Goal: Entertainment & Leisure: Consume media (video, audio)

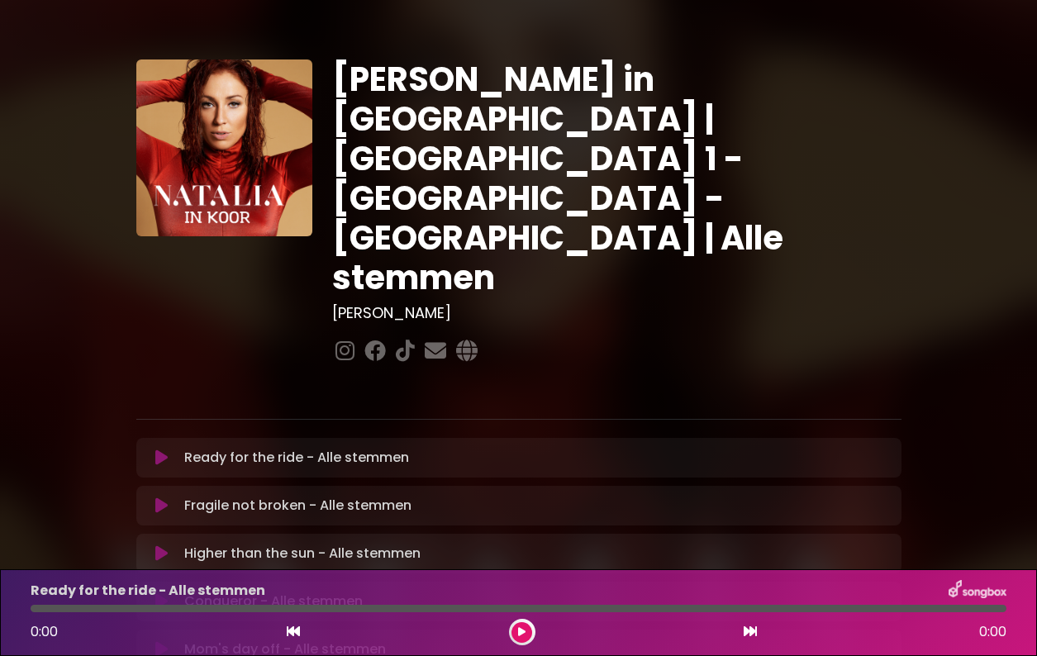
click at [168, 450] on icon at bounding box center [161, 458] width 12 height 17
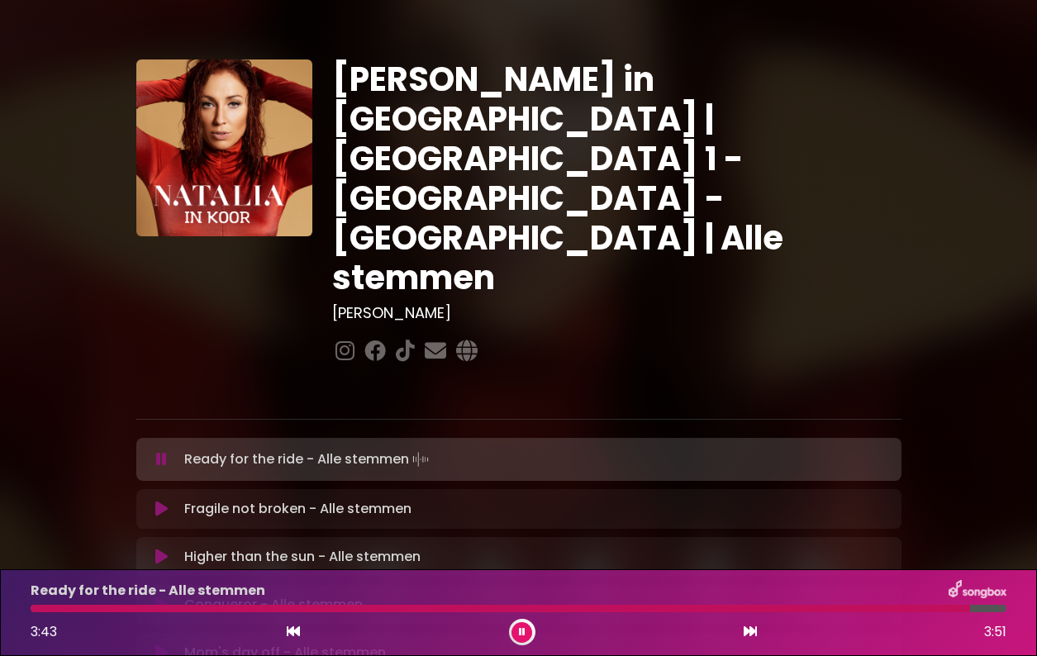
click at [290, 635] on icon at bounding box center [293, 631] width 13 height 13
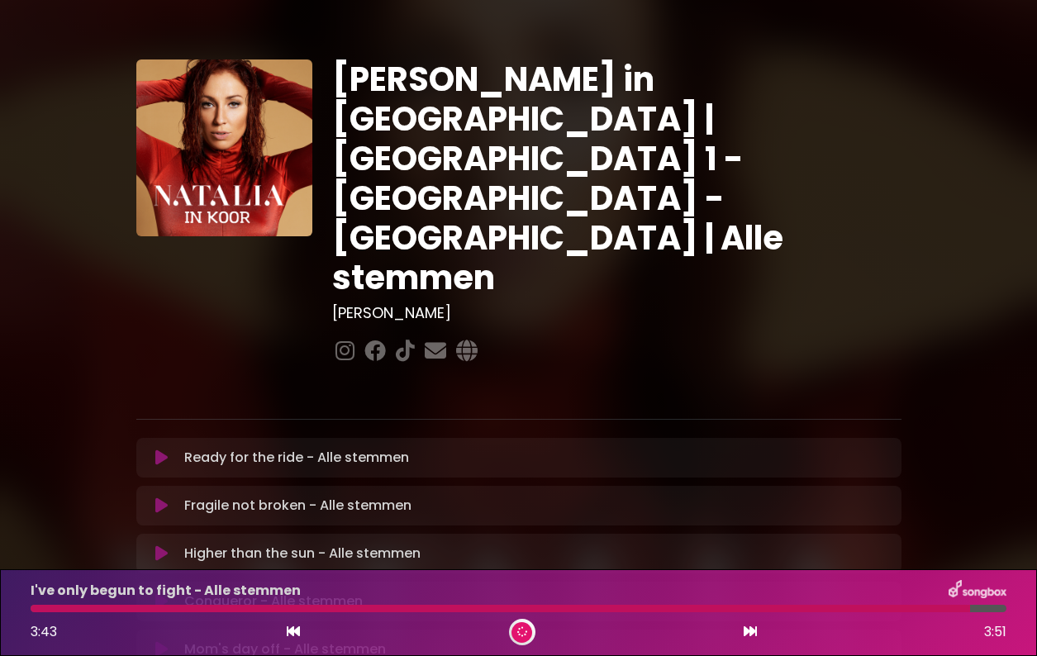
click at [290, 635] on icon at bounding box center [293, 631] width 13 height 13
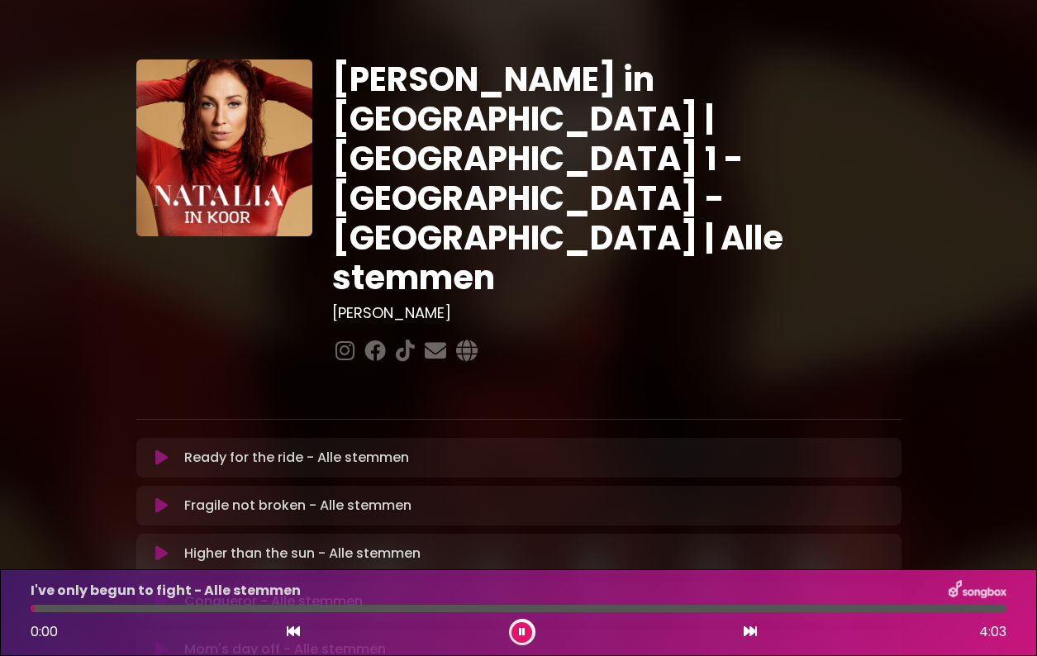
click at [212, 438] on div "Ready for the ride - Alle stemmen Loading Track... Name" at bounding box center [518, 458] width 765 height 40
click at [216, 448] on p "Ready for the ride - Alle stemmen Loading Track..." at bounding box center [296, 458] width 225 height 20
click at [166, 450] on icon at bounding box center [161, 458] width 12 height 17
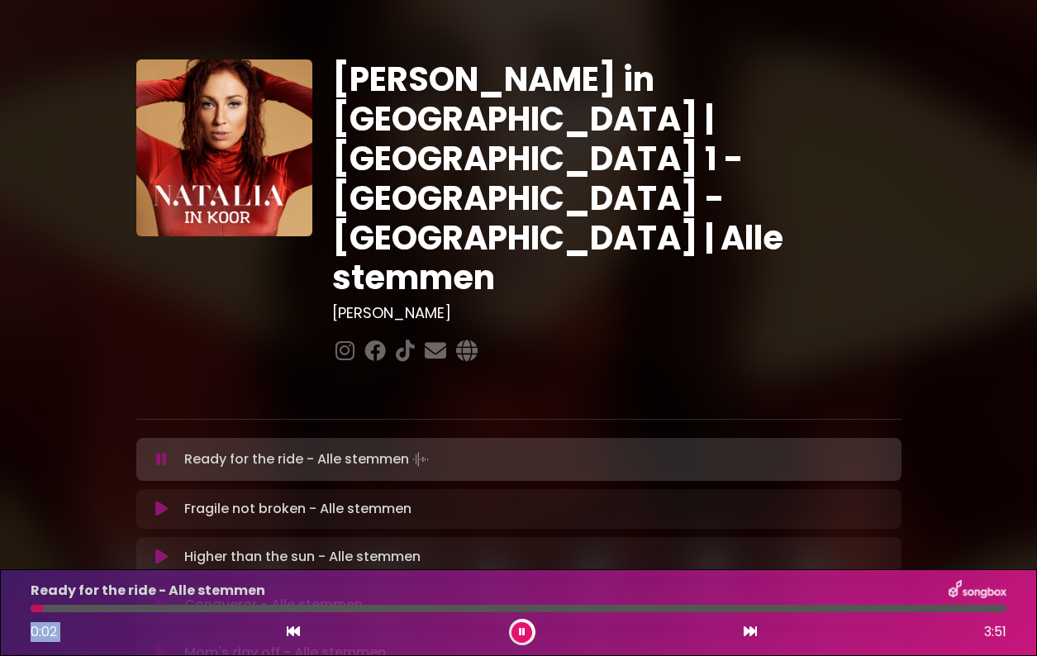
drag, startPoint x: 37, startPoint y: 606, endPoint x: 514, endPoint y: 618, distance: 477.1
click at [514, 618] on div "Ready for the ride - Alle stemmen 0:02 3:51" at bounding box center [519, 612] width 996 height 65
click at [432, 611] on div at bounding box center [519, 608] width 976 height 7
drag, startPoint x: 432, startPoint y: 609, endPoint x: 548, endPoint y: 613, distance: 116.6
click at [548, 613] on div "Ready for the ride - Alle stemmen 1:35 3:51" at bounding box center [519, 612] width 996 height 65
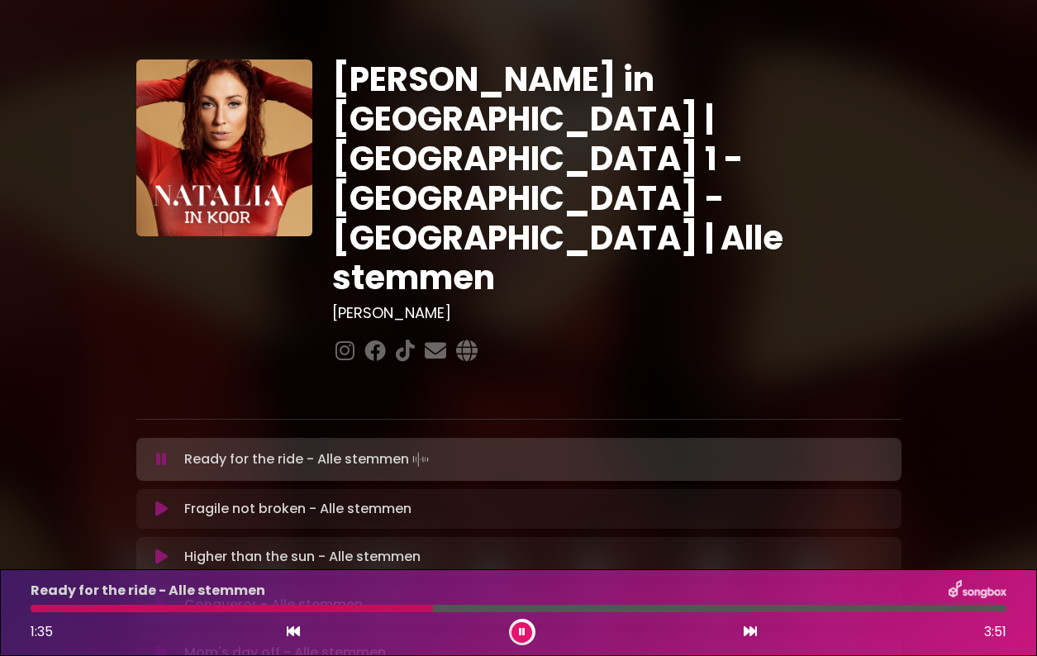
click at [548, 613] on div "Ready for the ride - Alle stemmen 1:35 3:51" at bounding box center [519, 612] width 996 height 65
click at [553, 615] on div "Ready for the ride - Alle stemmen 1:36 3:51" at bounding box center [519, 612] width 996 height 65
drag, startPoint x: 439, startPoint y: 611, endPoint x: 581, endPoint y: 613, distance: 142.2
click at [581, 613] on div "Ready for the ride - Alle stemmen 2:10 3:51" at bounding box center [519, 612] width 996 height 65
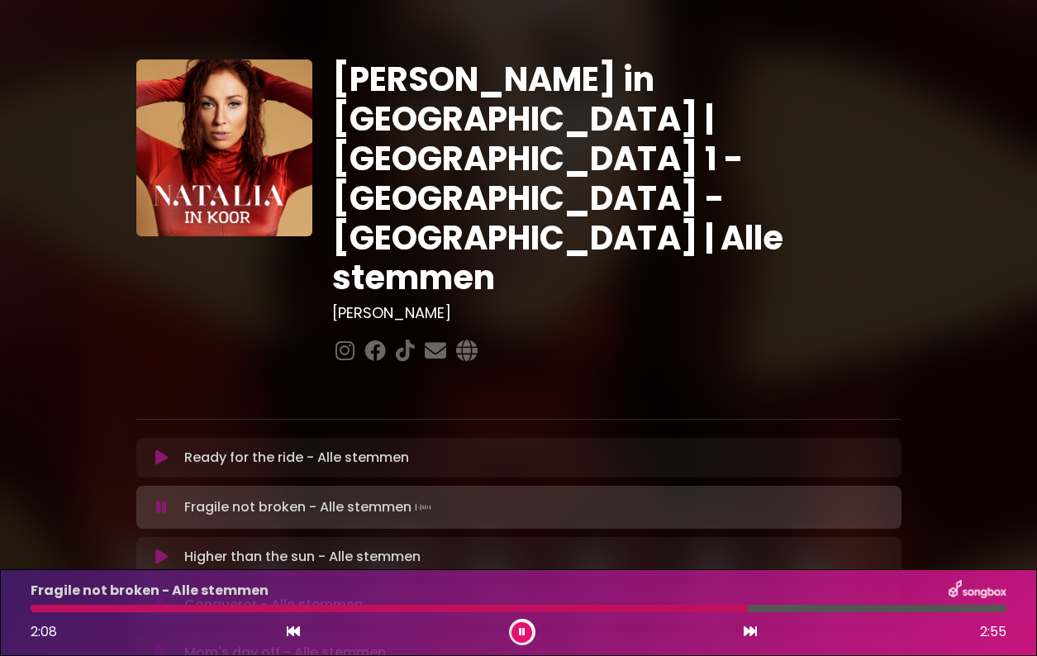
click at [605, 610] on div at bounding box center [390, 608] width 718 height 7
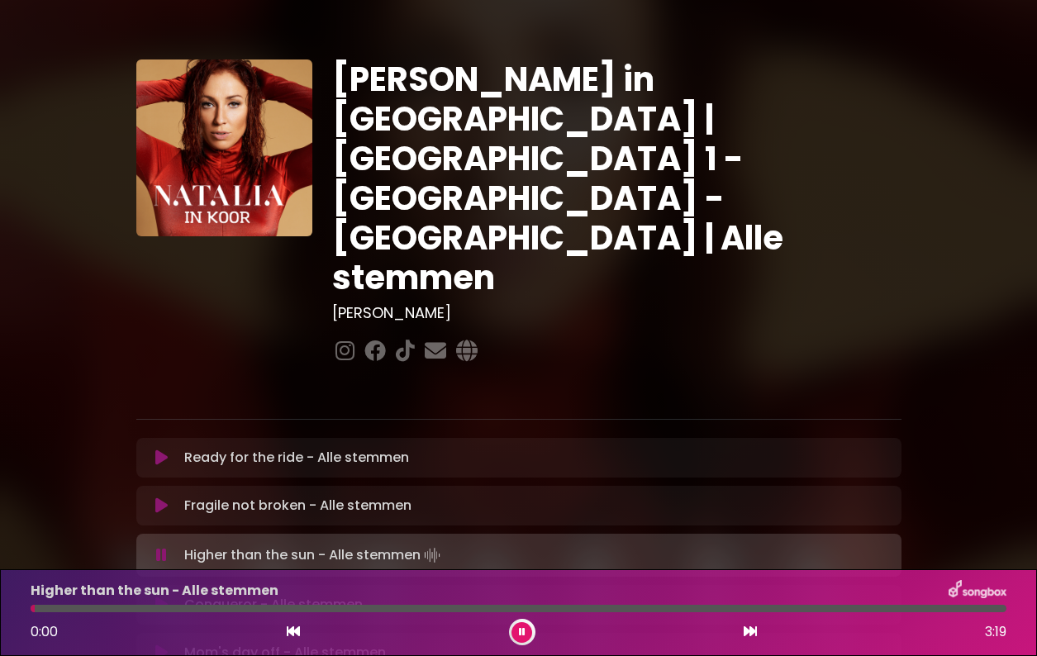
click at [519, 633] on icon at bounding box center [523, 633] width 12 height 12
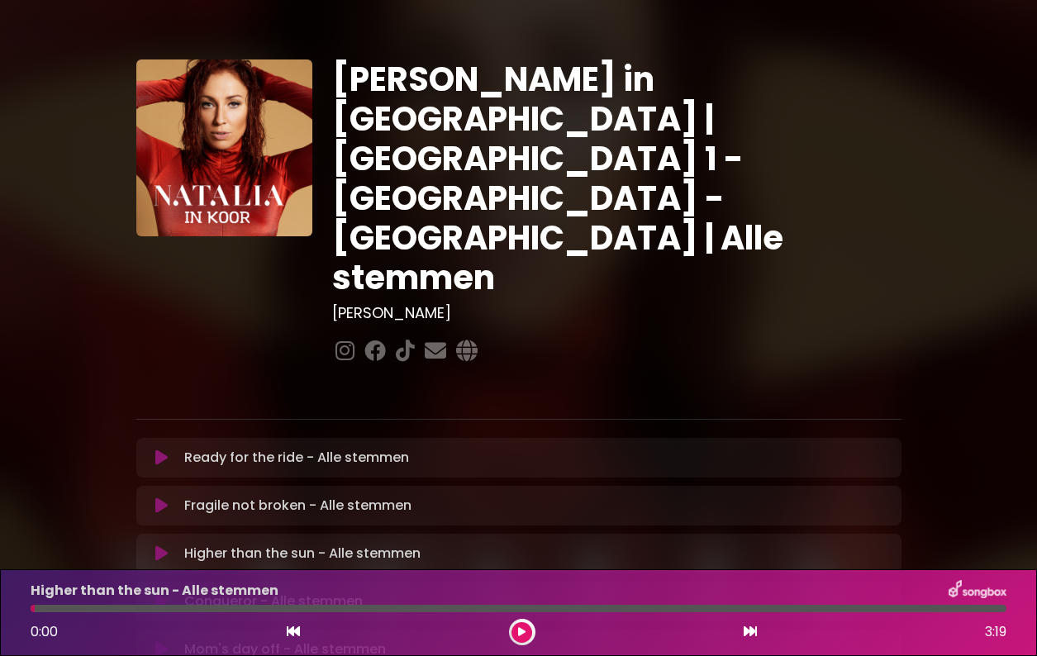
click at [526, 631] on button at bounding box center [522, 632] width 21 height 21
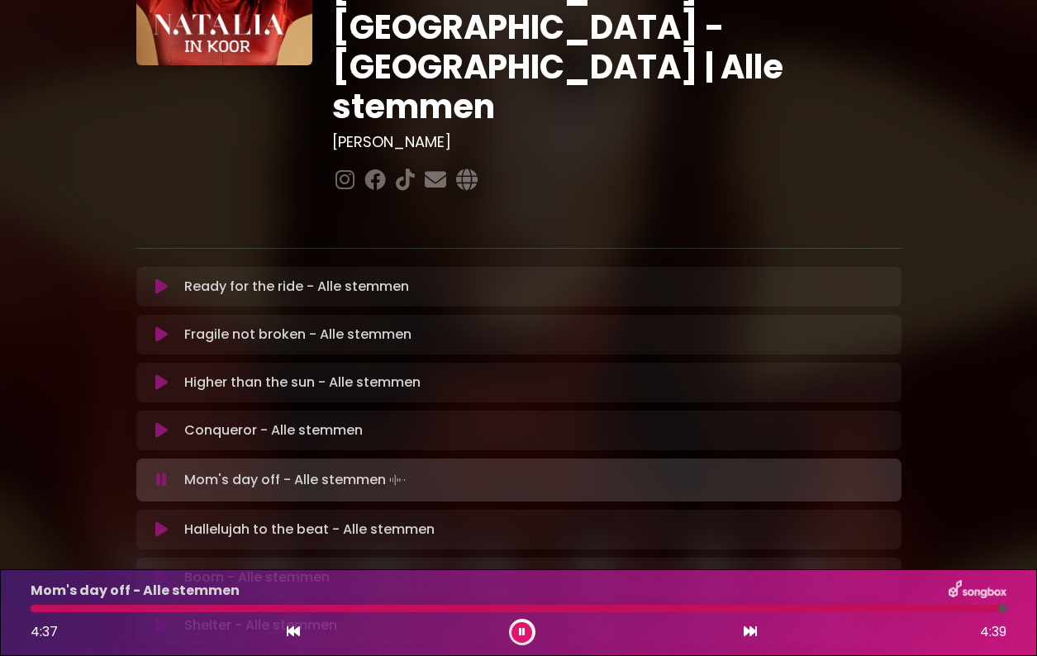
scroll to position [236, 0]
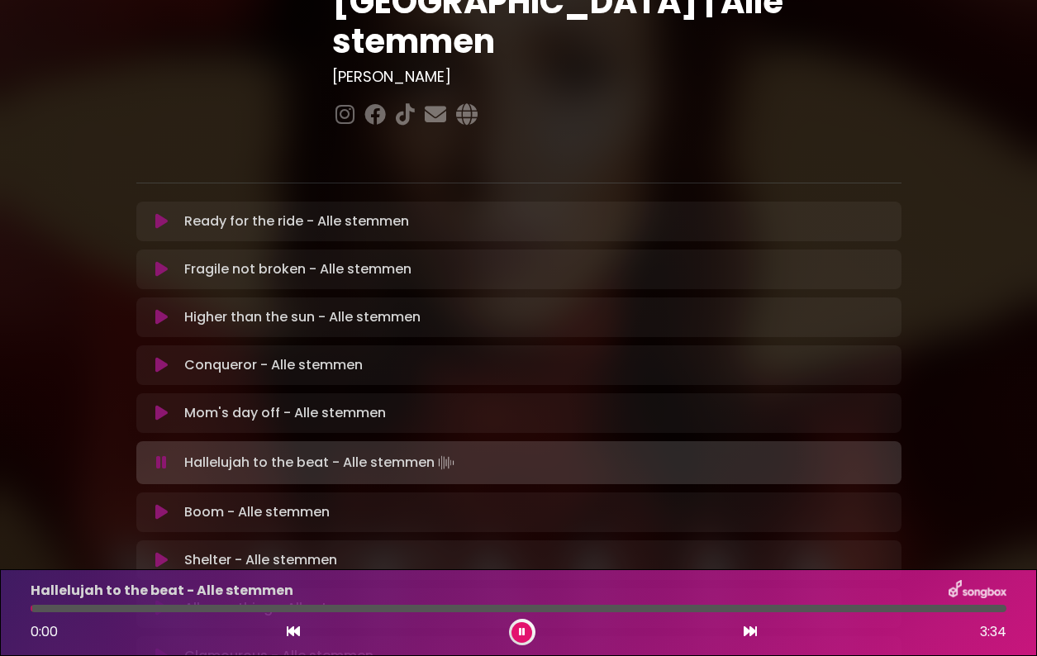
click at [522, 634] on icon at bounding box center [523, 633] width 12 height 12
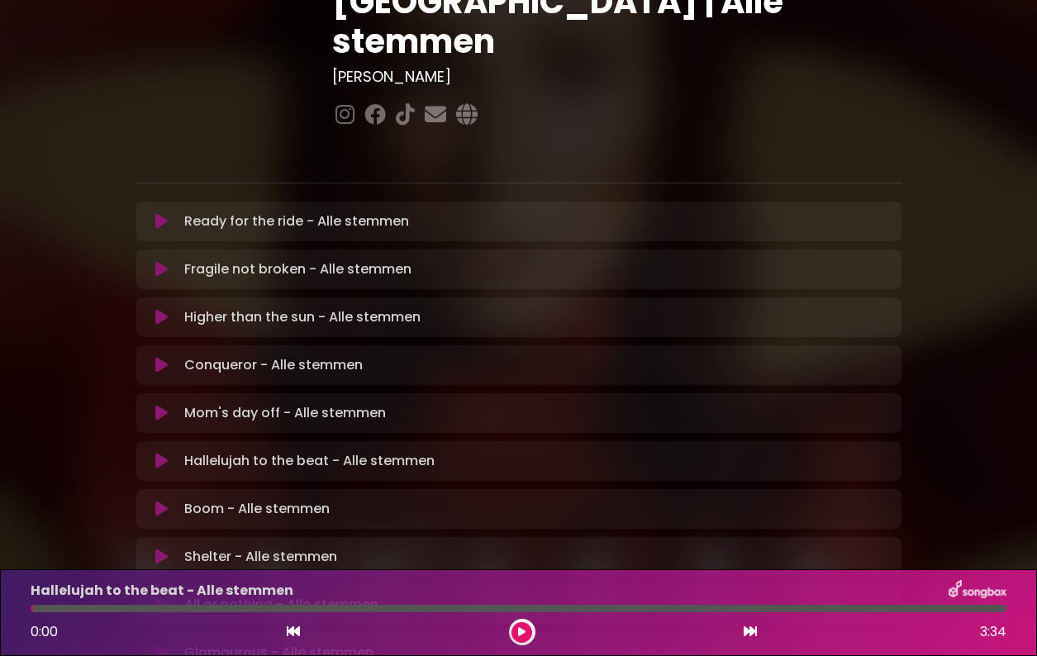
click at [520, 637] on button at bounding box center [522, 632] width 21 height 21
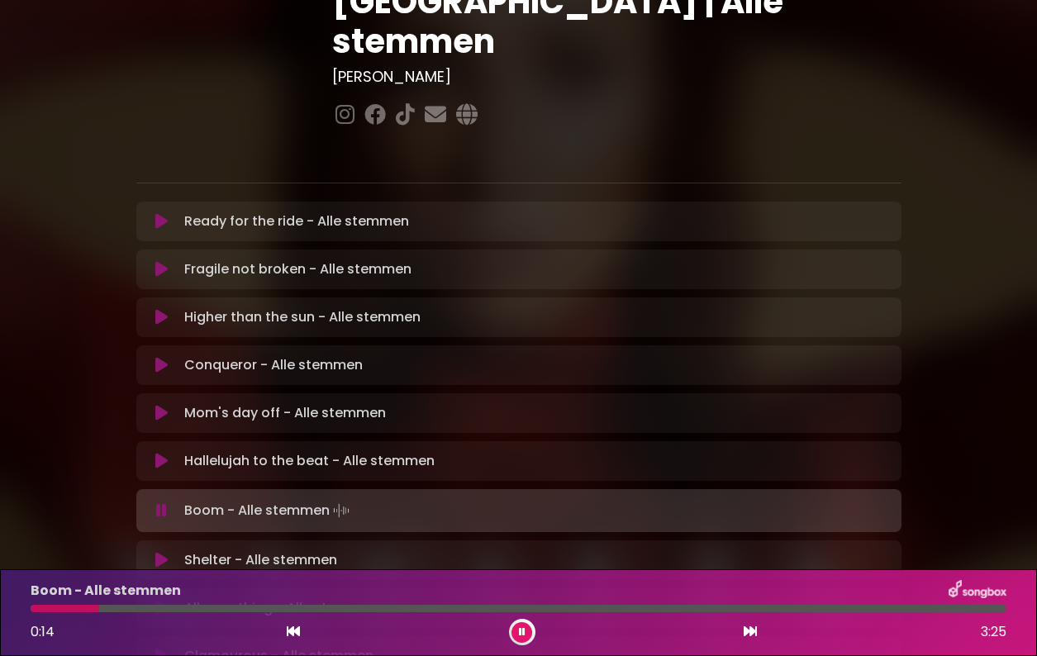
click at [296, 634] on icon at bounding box center [293, 631] width 13 height 13
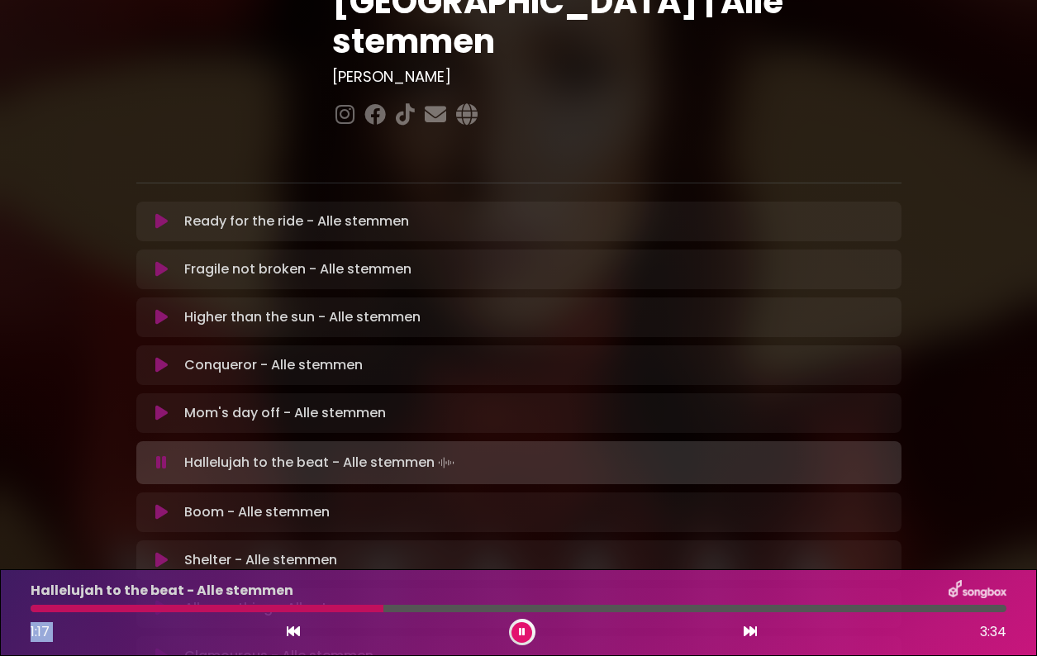
drag, startPoint x: 31, startPoint y: 608, endPoint x: 384, endPoint y: 622, distance: 353.3
click at [384, 622] on div "Hallelujah to the beat - Alle stemmen 1:17 3:34" at bounding box center [519, 612] width 996 height 65
click at [370, 610] on div at bounding box center [519, 608] width 976 height 7
click at [403, 612] on div at bounding box center [519, 608] width 976 height 7
click at [166, 504] on icon at bounding box center [161, 512] width 12 height 17
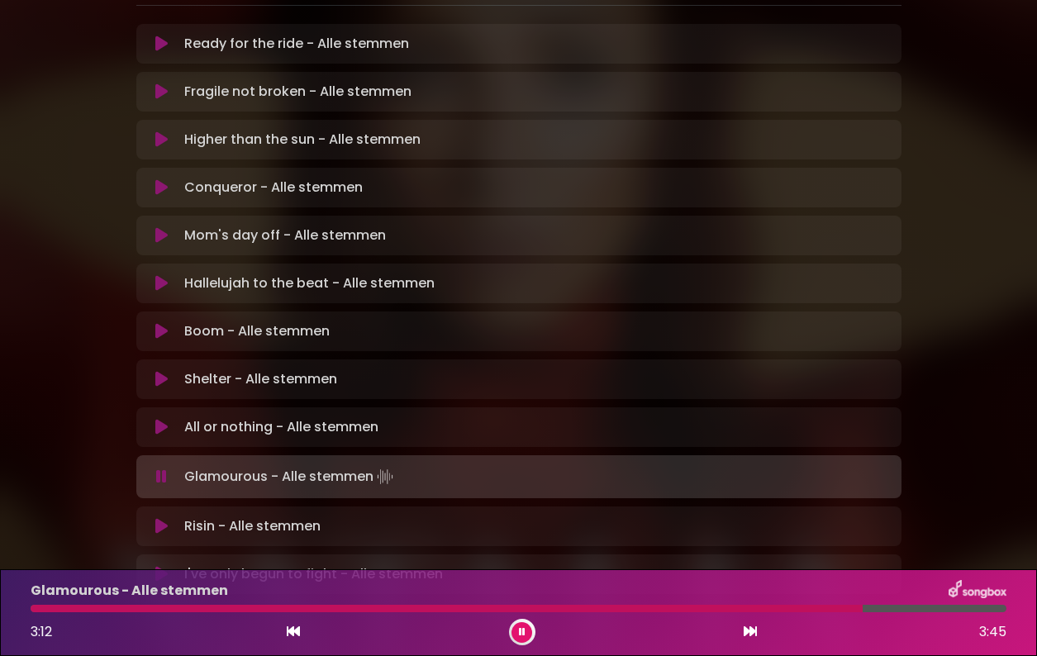
scroll to position [412, 0]
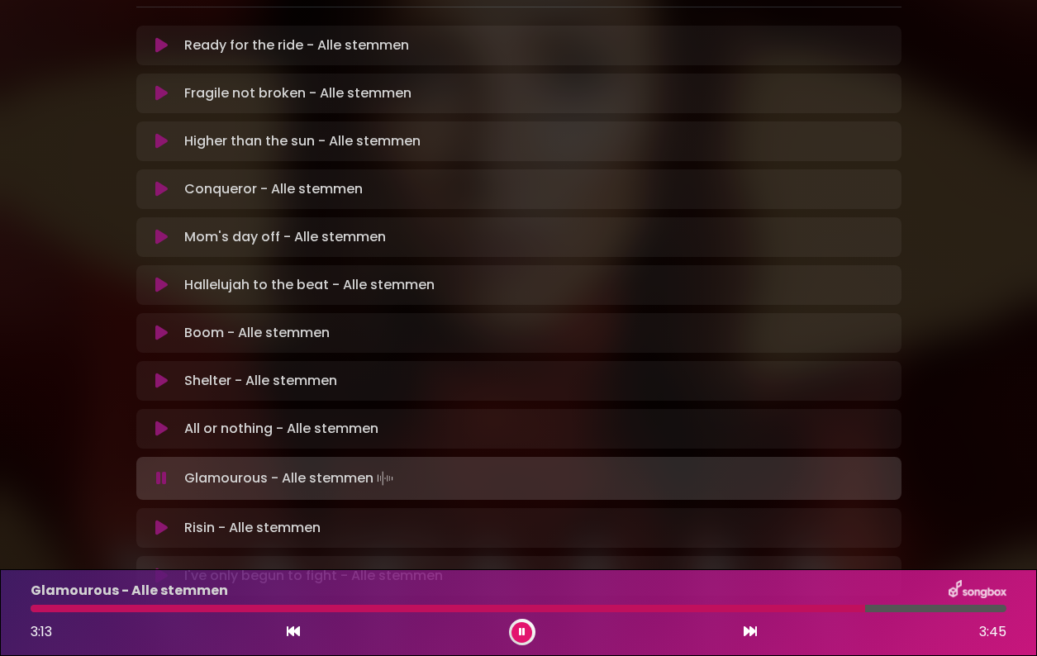
click at [168, 520] on icon at bounding box center [161, 528] width 12 height 17
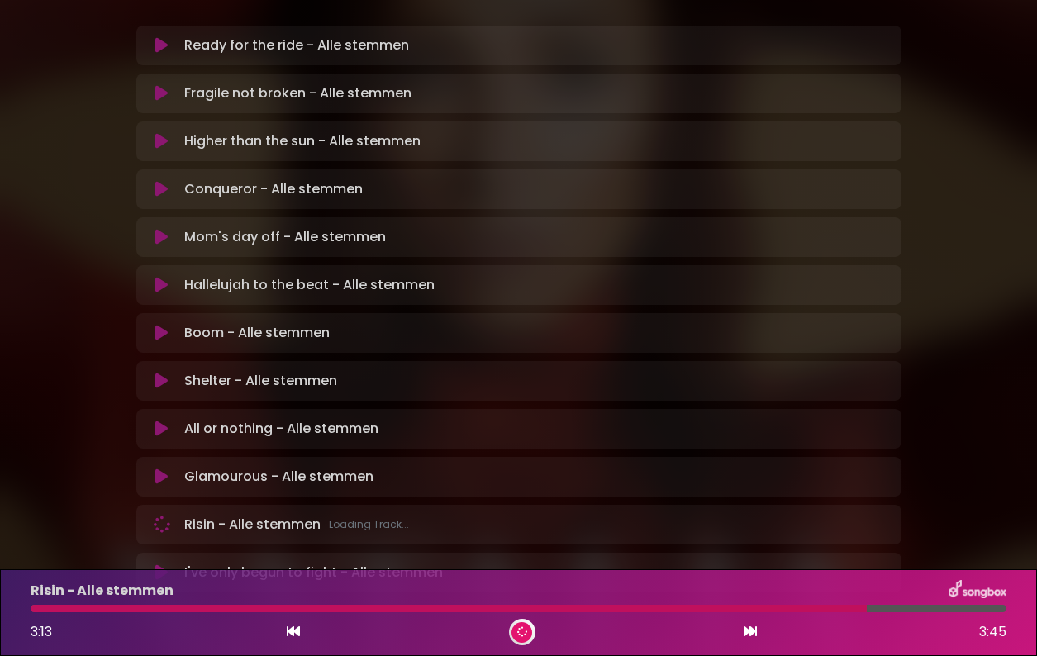
scroll to position [409, 0]
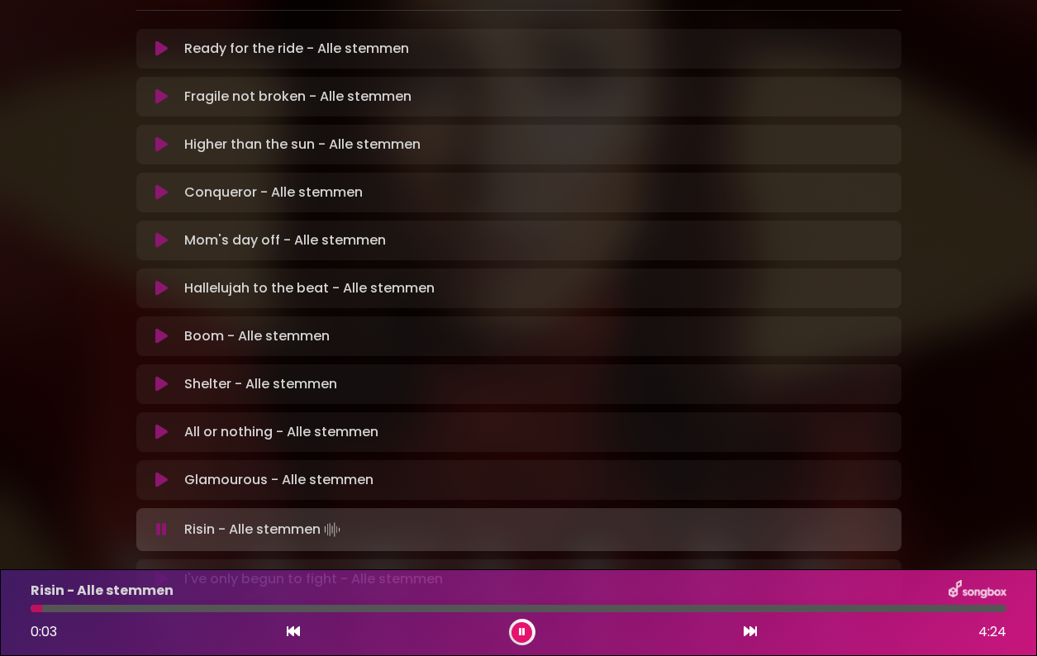
click at [218, 599] on div "Risin - Alle stemmen" at bounding box center [519, 590] width 996 height 21
click at [217, 609] on div at bounding box center [519, 608] width 976 height 7
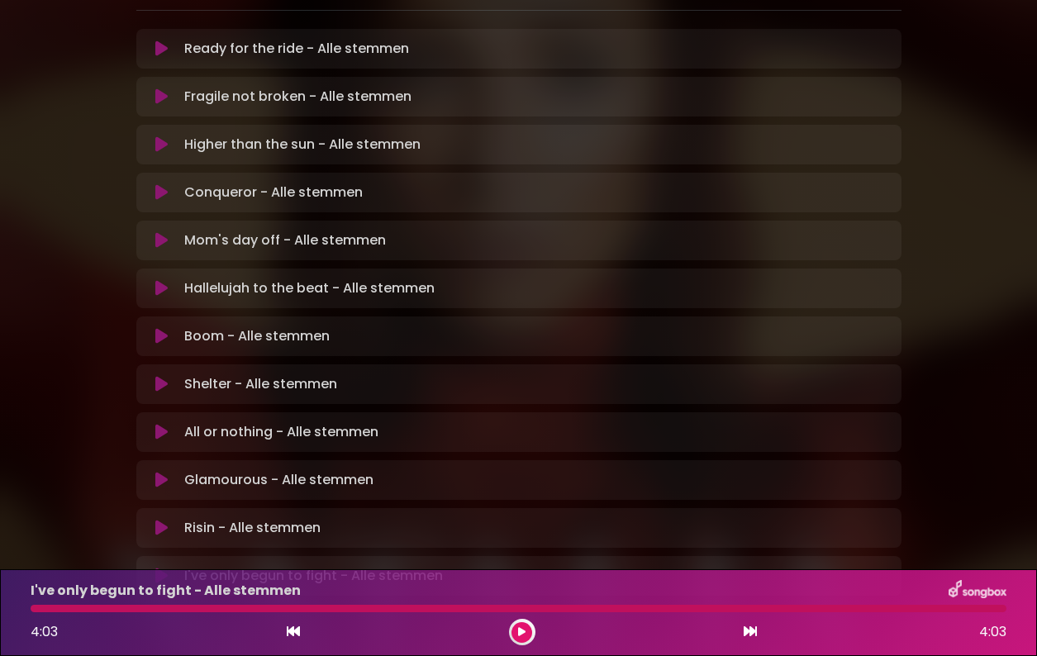
click at [298, 630] on icon at bounding box center [293, 631] width 13 height 13
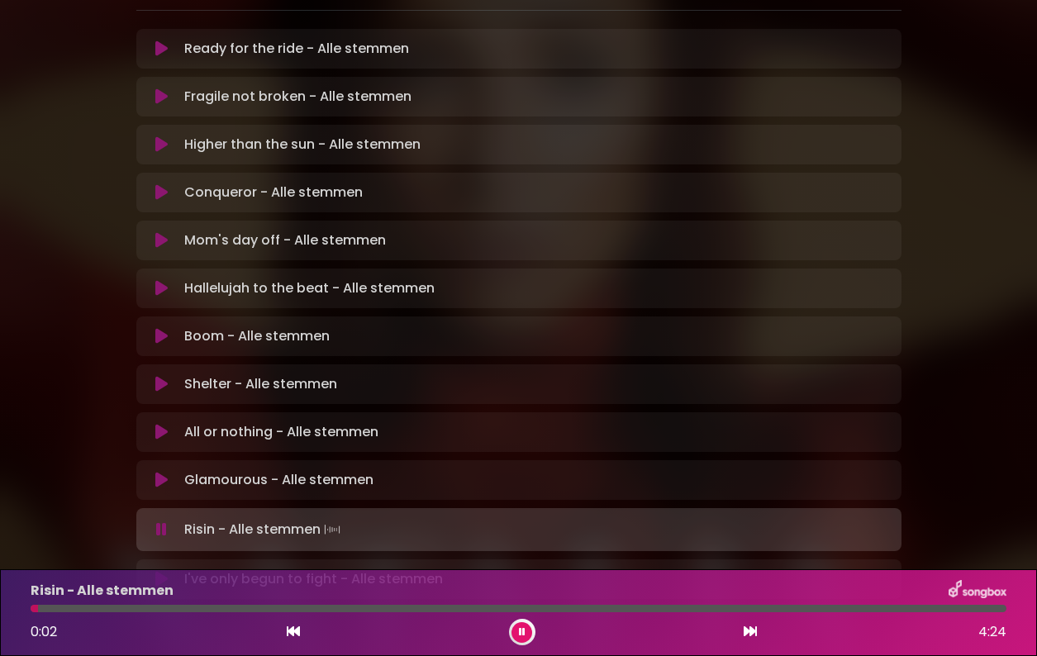
click at [749, 632] on icon at bounding box center [750, 631] width 13 height 13
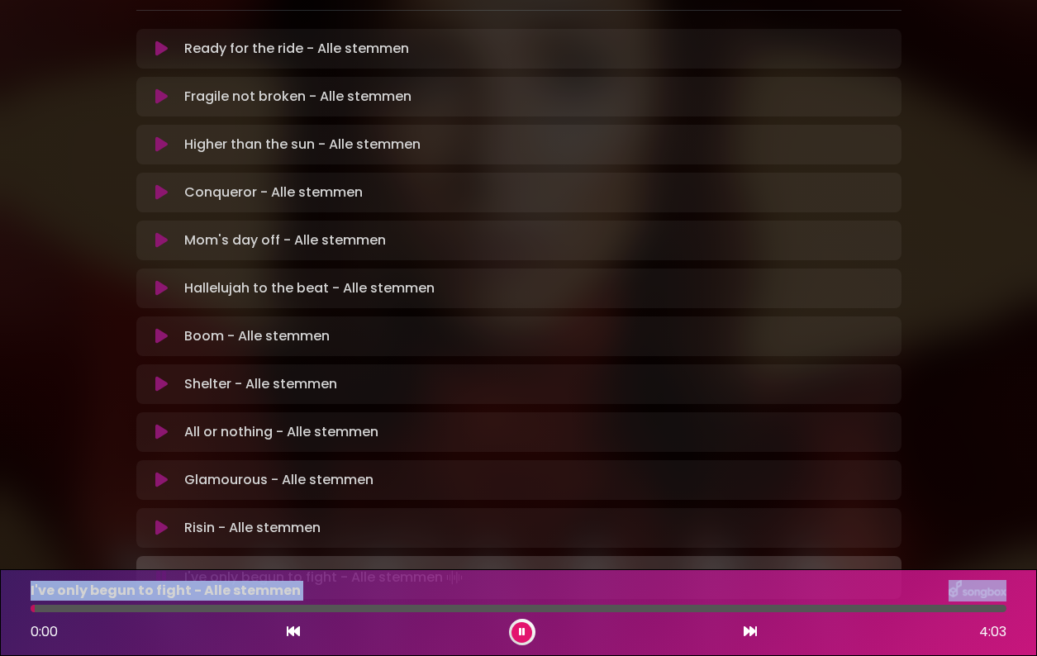
drag, startPoint x: 35, startPoint y: 611, endPoint x: 432, endPoint y: 579, distance: 398.9
click at [432, 579] on div "I've only begun to fight - Alle stemmen 0:00 4:03" at bounding box center [518, 613] width 1037 height 87
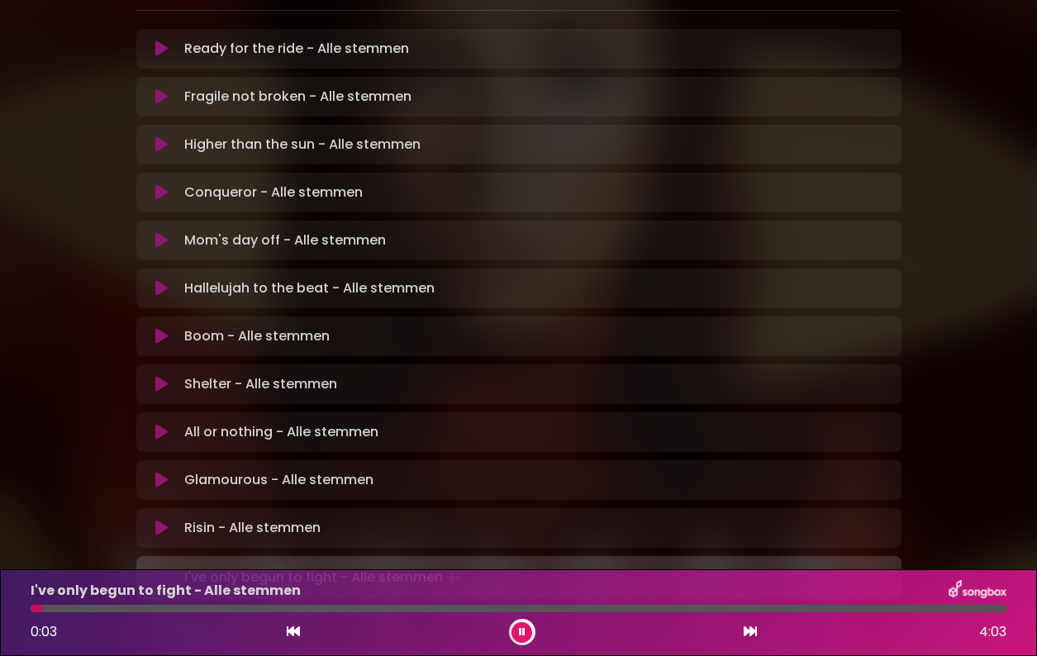
drag, startPoint x: 43, startPoint y: 612, endPoint x: 270, endPoint y: 605, distance: 227.4
click at [270, 605] on div at bounding box center [519, 608] width 976 height 7
click at [498, 611] on div at bounding box center [519, 608] width 976 height 7
click at [679, 611] on div at bounding box center [519, 608] width 976 height 7
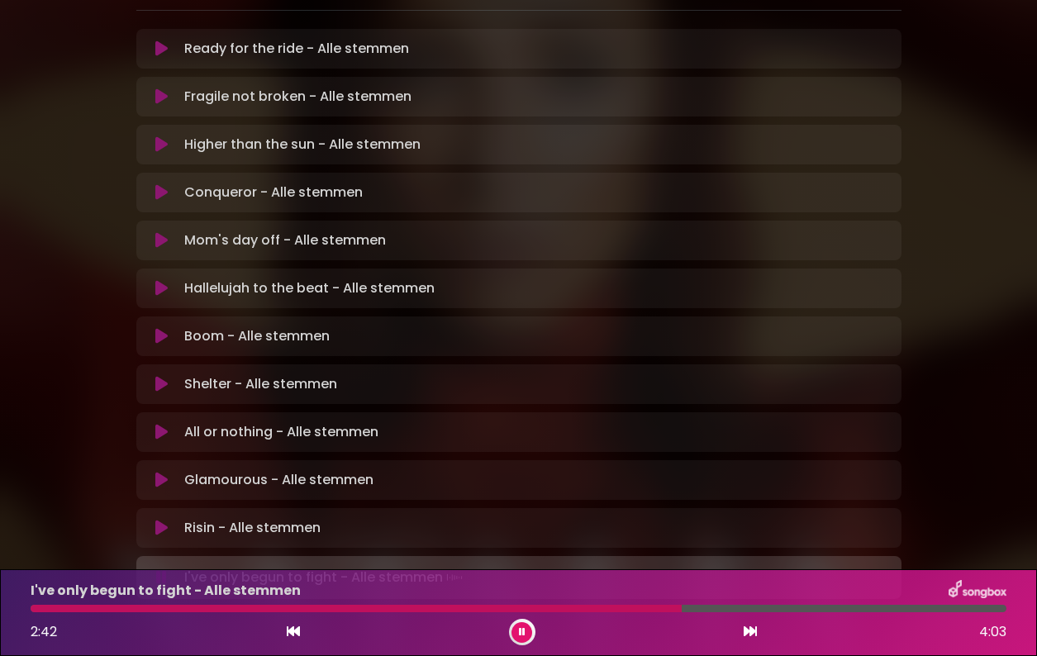
click at [741, 612] on div at bounding box center [519, 608] width 976 height 7
